Goal: Check status: Check status

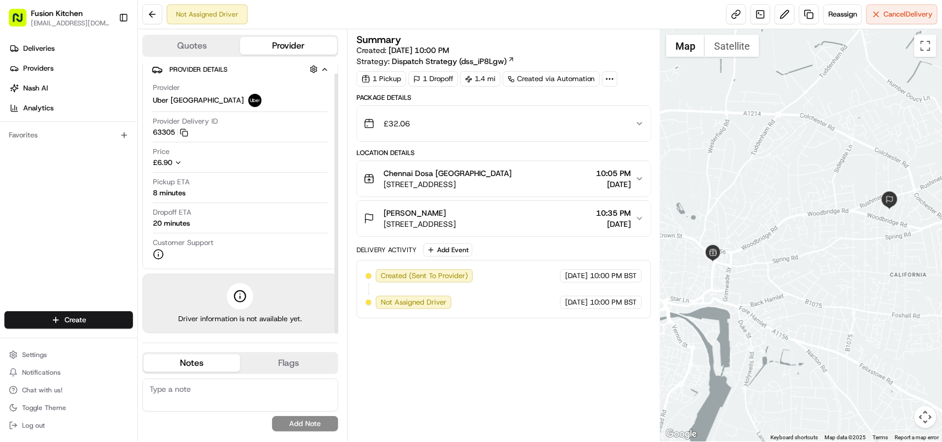
scroll to position [10, 0]
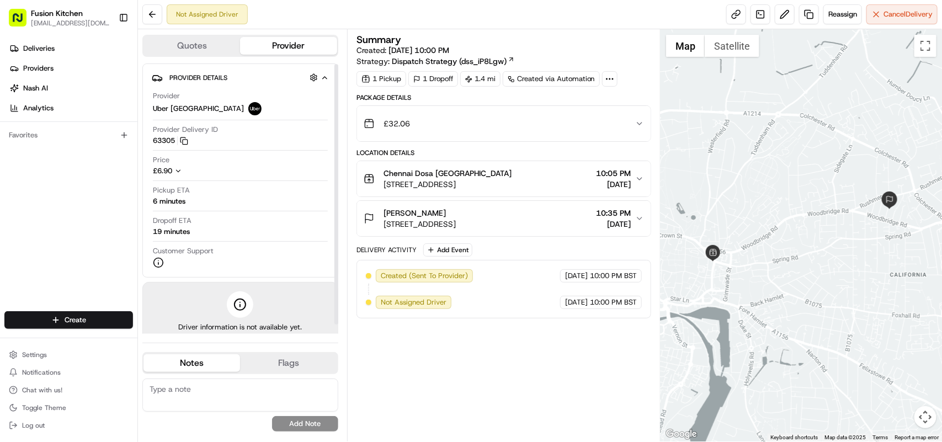
scroll to position [10, 0]
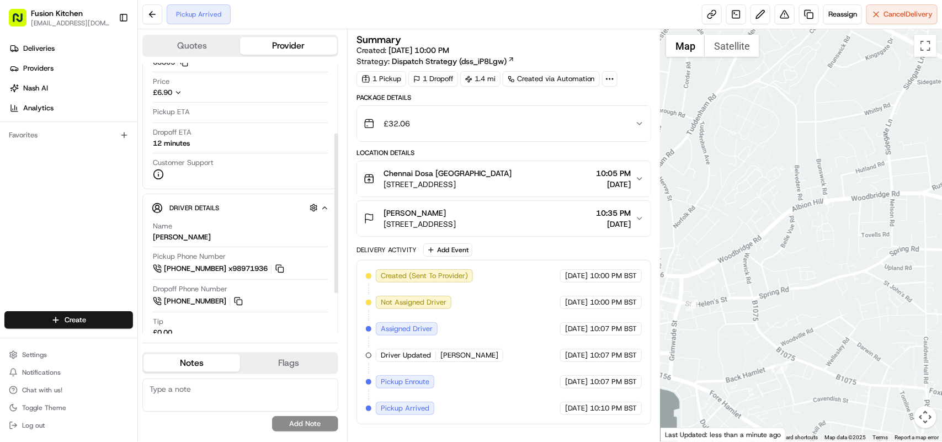
scroll to position [186, 0]
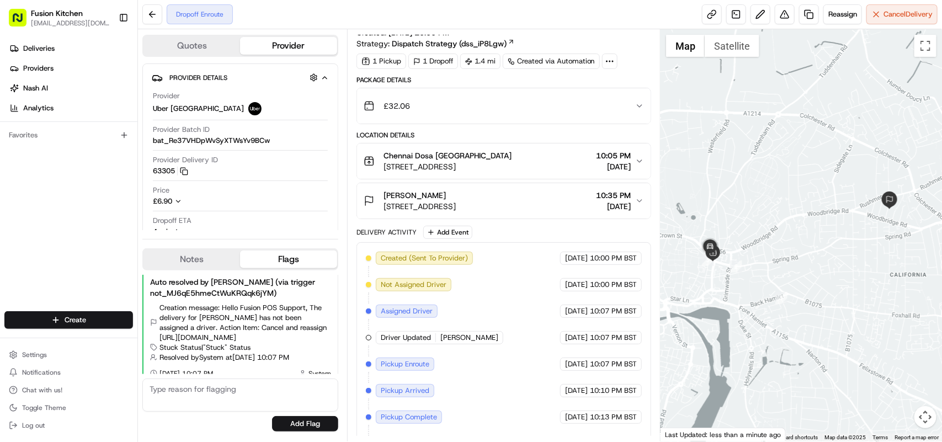
scroll to position [45, 0]
